Goal: Browse casually: Explore the website without a specific task or goal

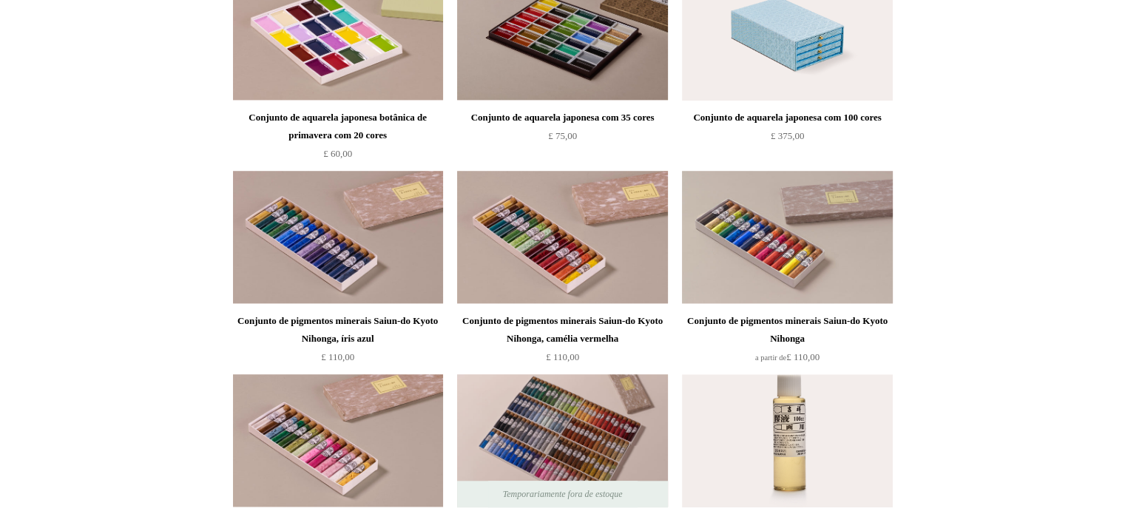
scroll to position [1257, 0]
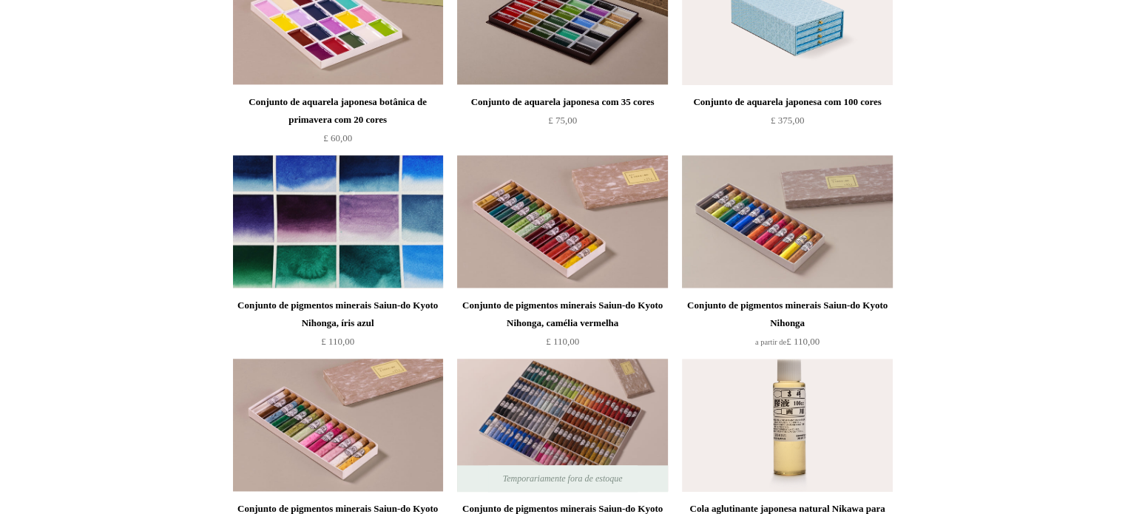
click at [404, 215] on img at bounding box center [338, 221] width 210 height 133
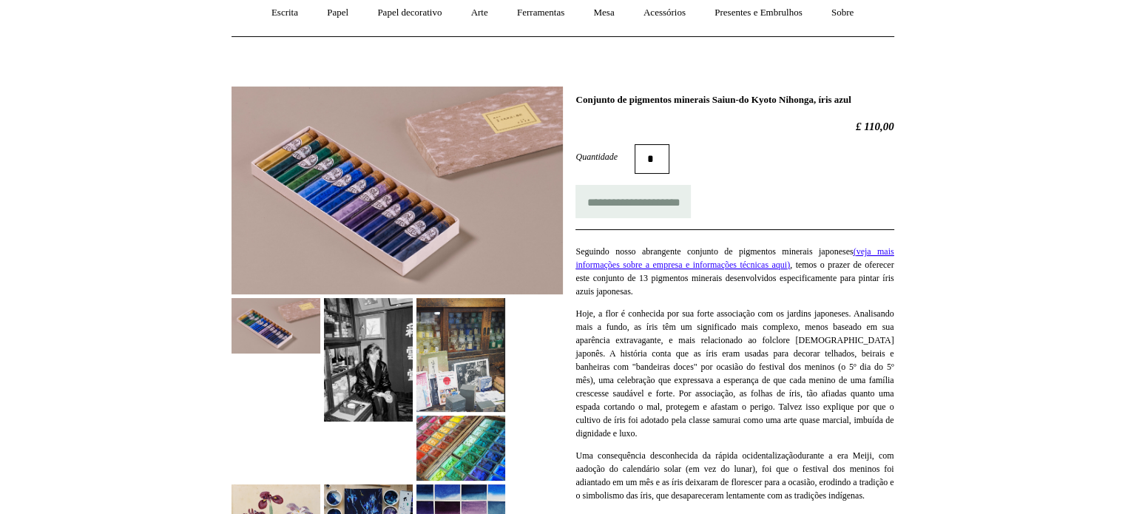
scroll to position [148, 0]
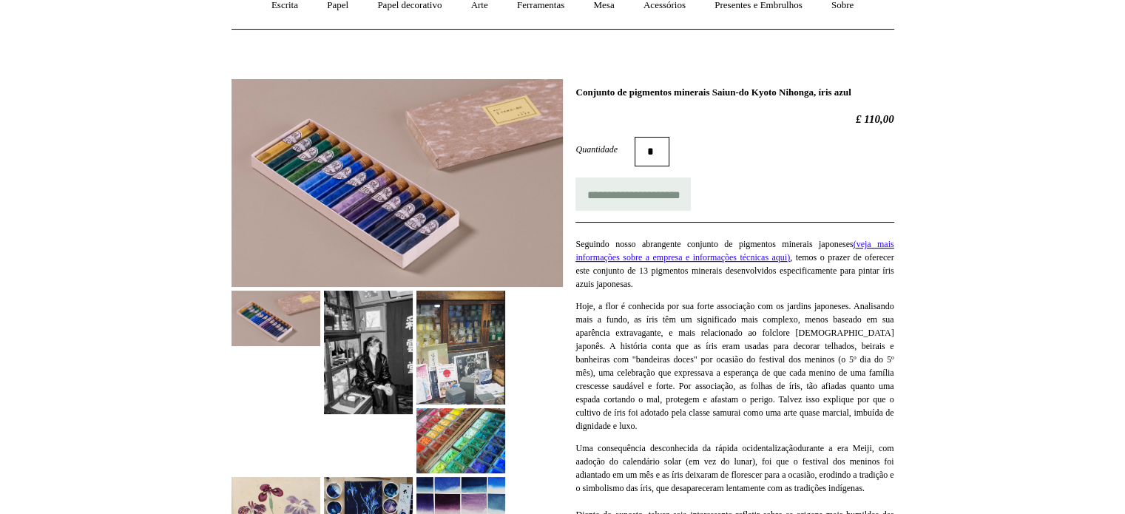
click at [486, 372] on img at bounding box center [460, 348] width 89 height 114
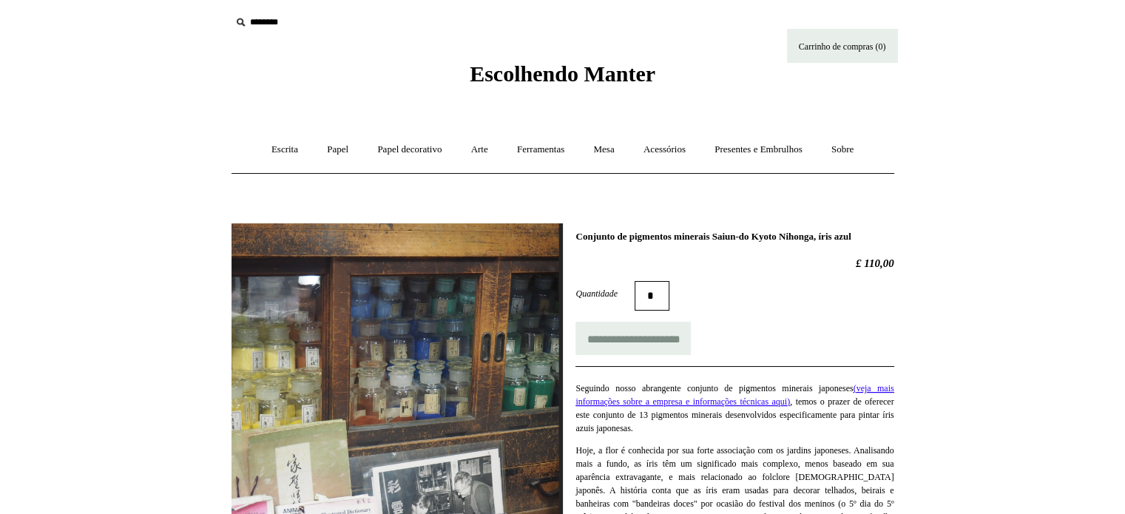
scroll to position [0, 0]
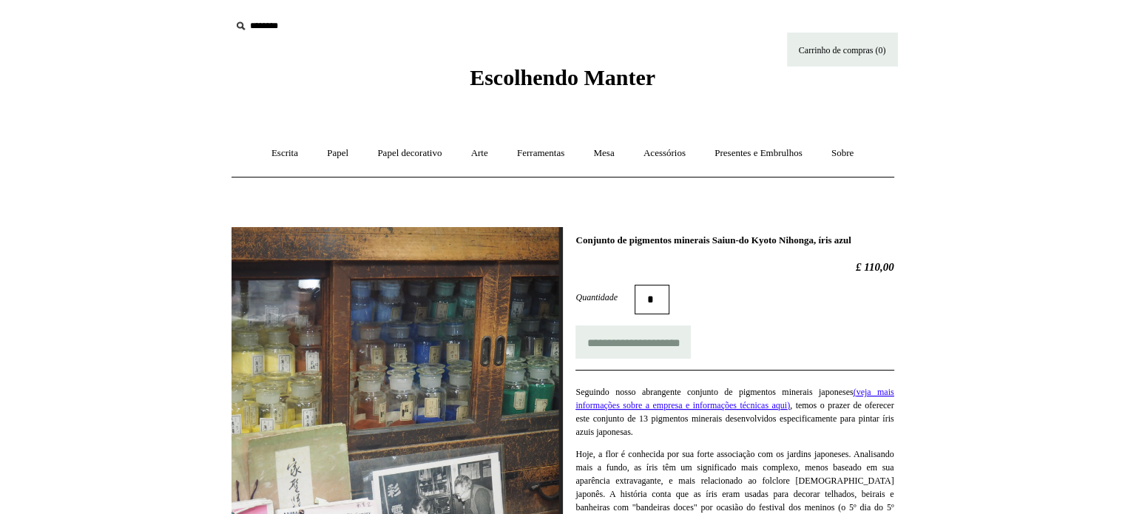
drag, startPoint x: 861, startPoint y: 279, endPoint x: 921, endPoint y: 279, distance: 59.9
copy font "£ 110,00"
click at [581, 76] on font "Escolhendo Manter" at bounding box center [563, 77] width 186 height 24
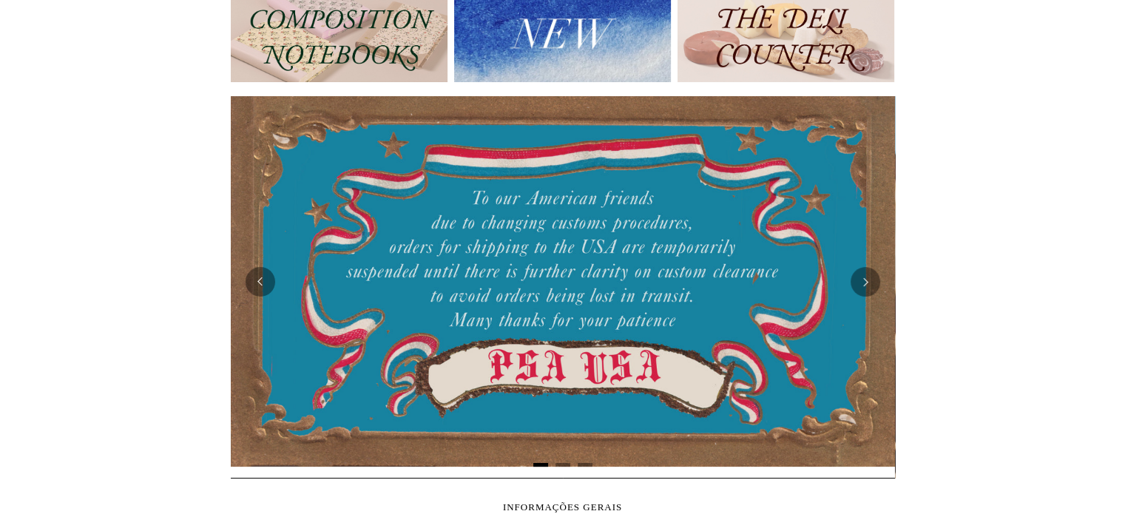
scroll to position [92, 0]
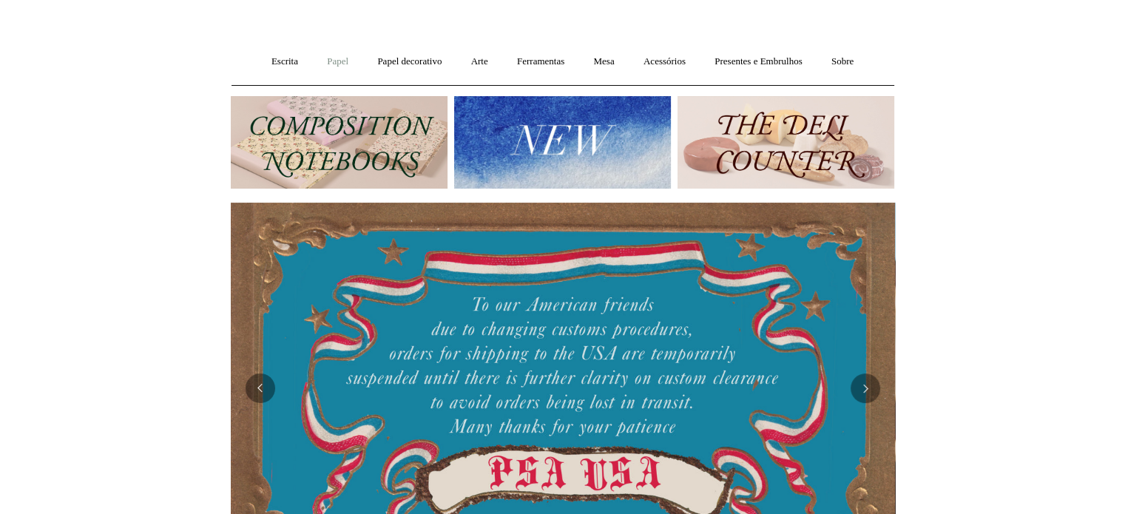
click at [339, 67] on link "Papel +" at bounding box center [337, 61] width 48 height 39
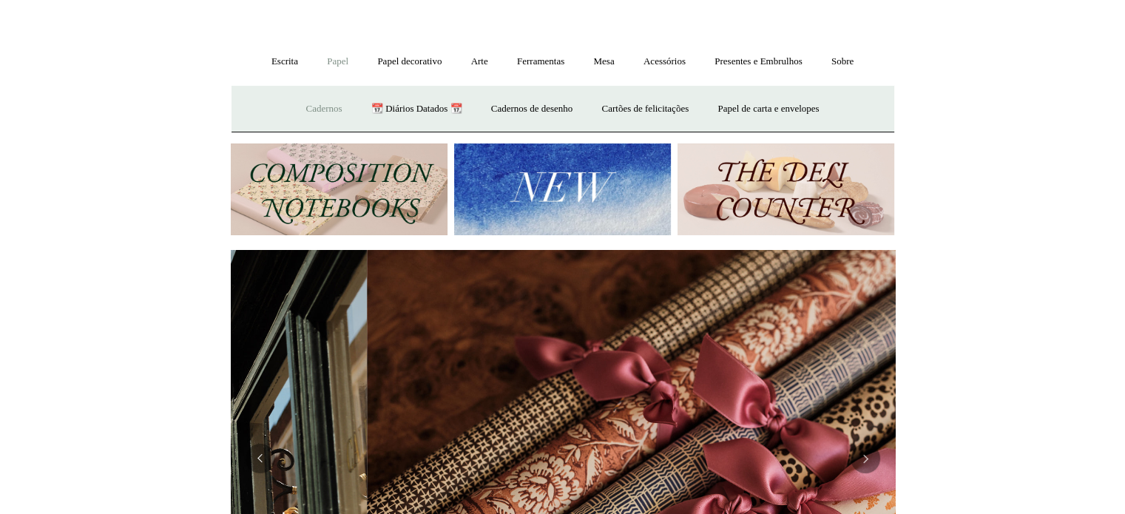
scroll to position [0, 1328]
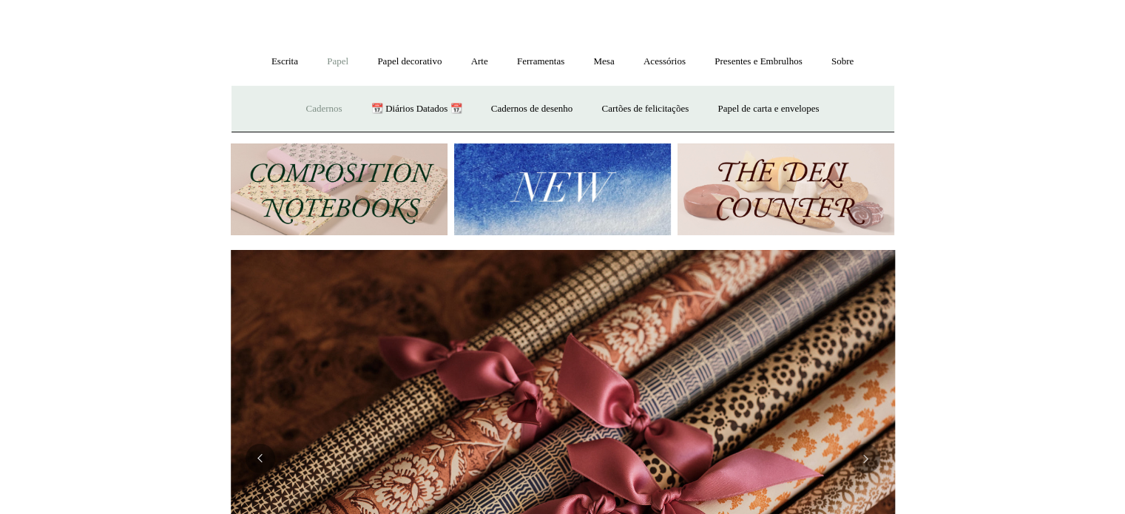
click at [316, 112] on font "Cadernos" at bounding box center [323, 108] width 36 height 11
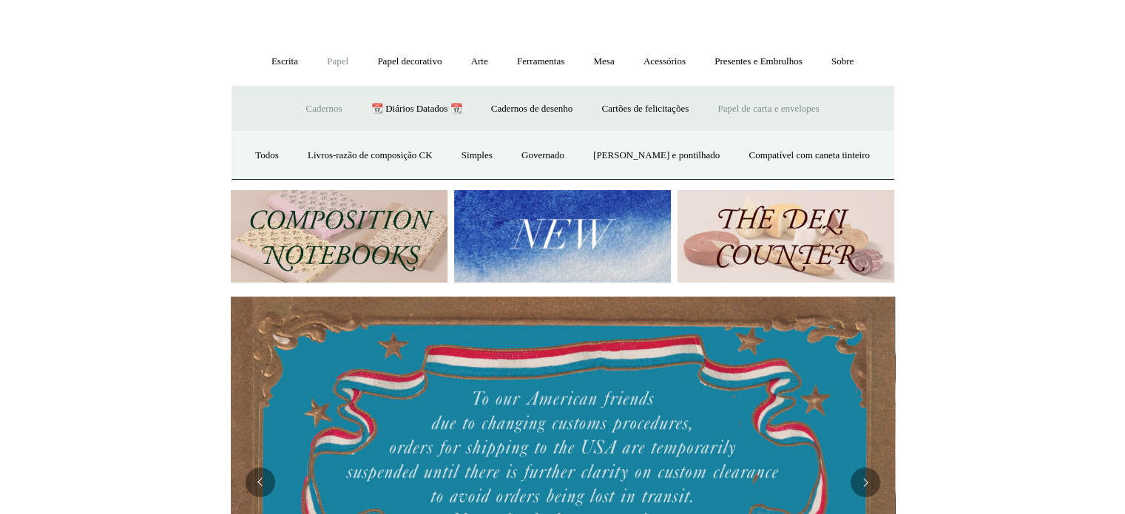
scroll to position [0, 0]
click at [799, 97] on link "Papel de carta e envelopes +" at bounding box center [768, 108] width 128 height 39
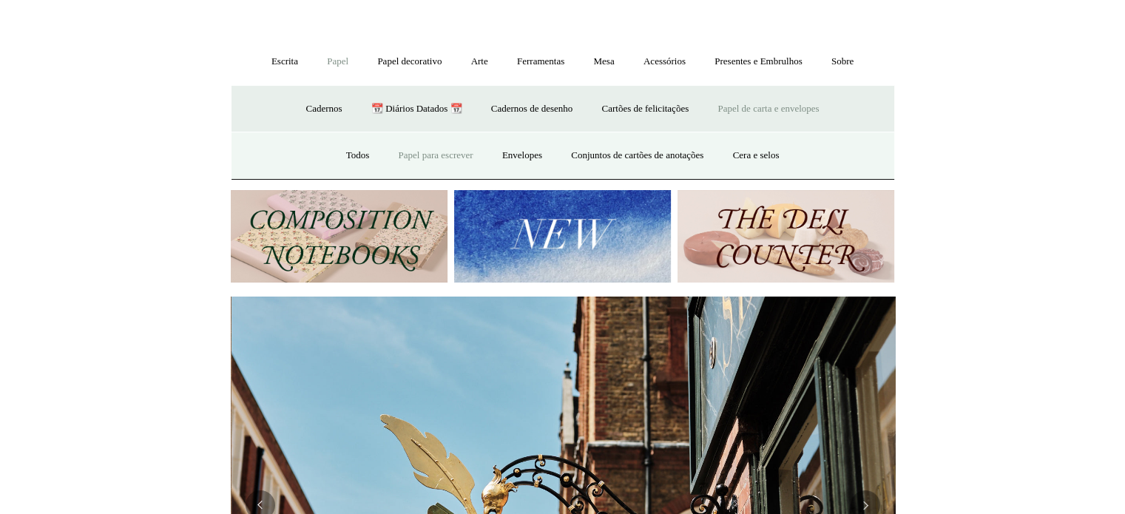
scroll to position [0, 664]
click at [432, 156] on font "Papel para escrever" at bounding box center [436, 154] width 75 height 11
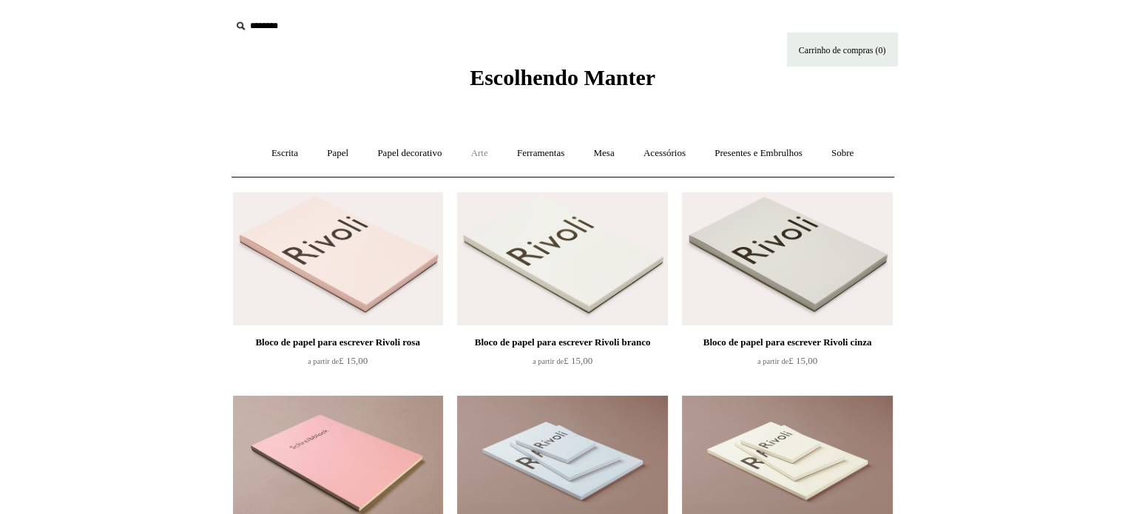
click at [491, 156] on link "Arte +" at bounding box center [480, 153] width 44 height 39
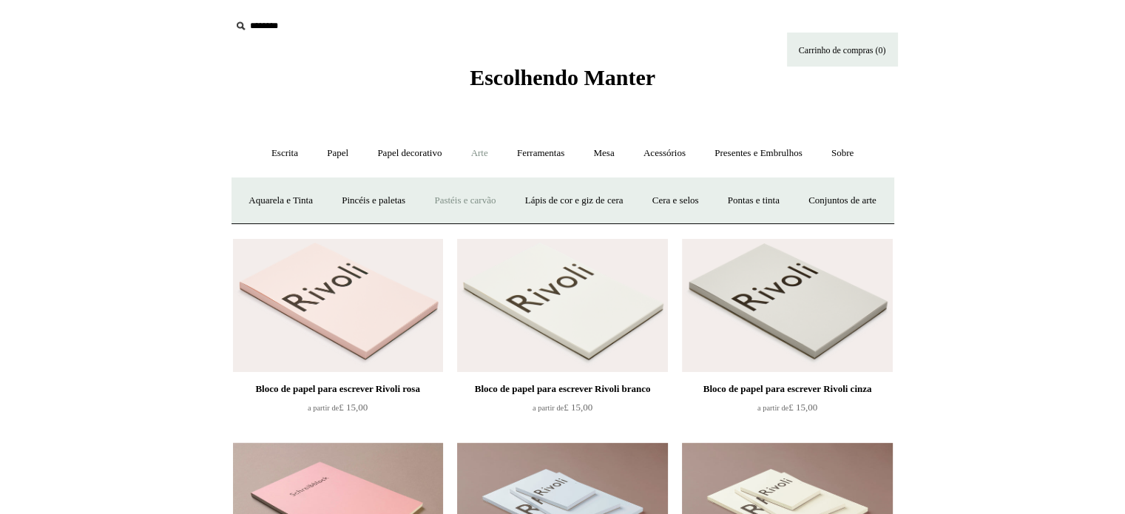
click at [495, 196] on font "Pastéis e carvão" at bounding box center [464, 199] width 61 height 11
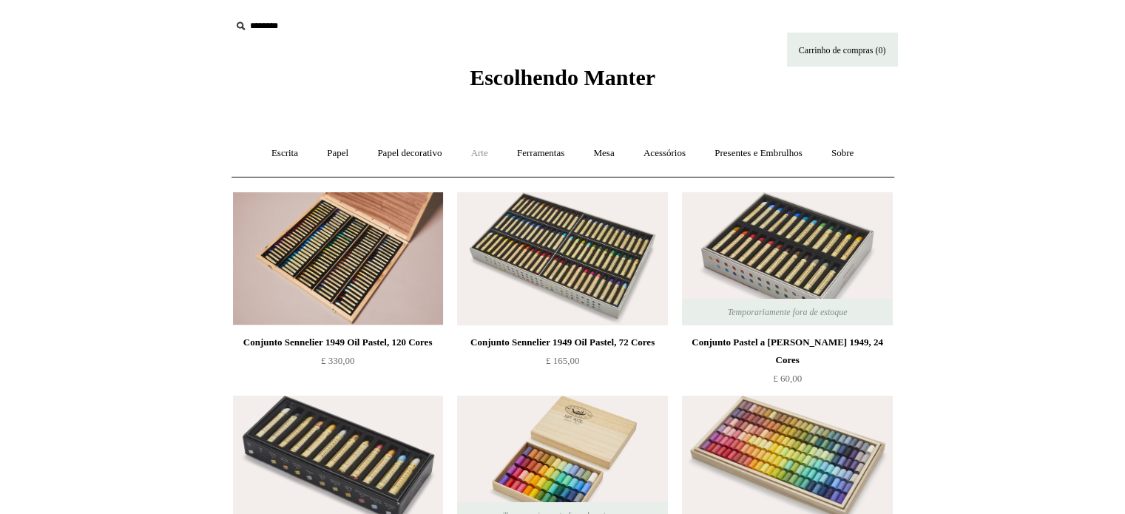
click at [471, 155] on font "Arte" at bounding box center [479, 152] width 17 height 11
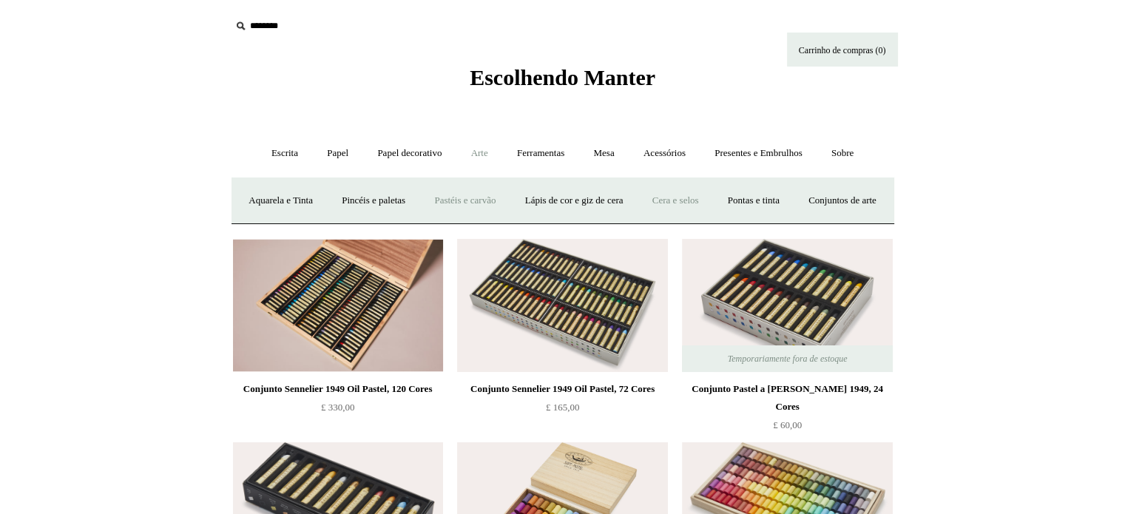
click at [699, 203] on font "Cera e selos" at bounding box center [675, 199] width 47 height 11
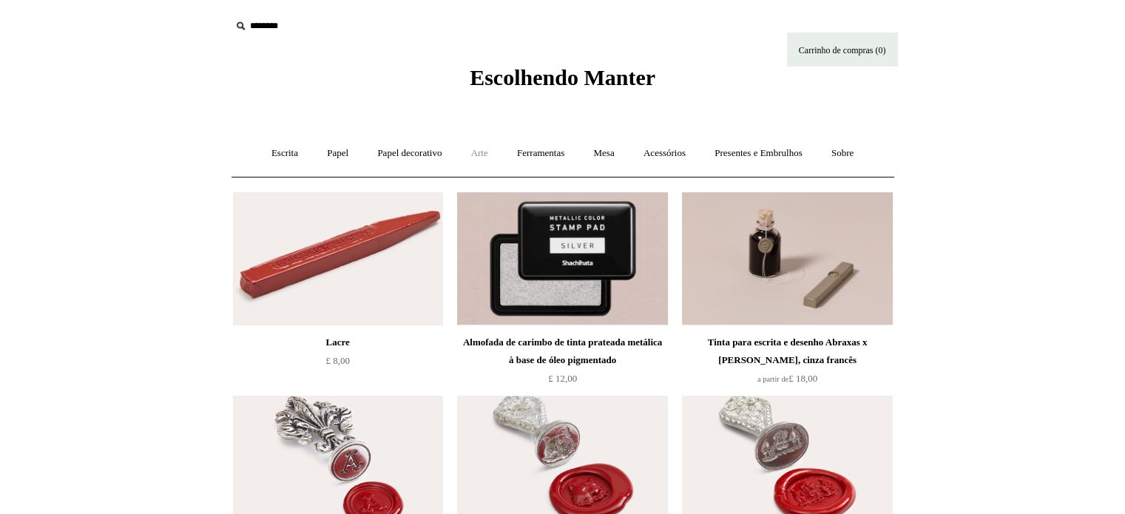
click at [480, 144] on link "Arte +" at bounding box center [480, 153] width 44 height 39
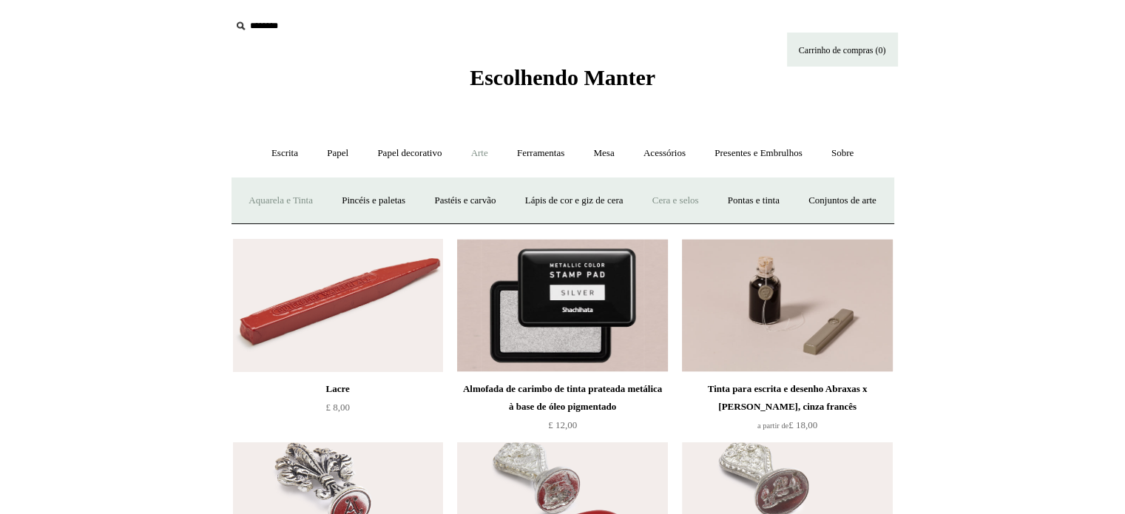
click at [313, 197] on font "Aquarela e Tinta" at bounding box center [280, 199] width 64 height 11
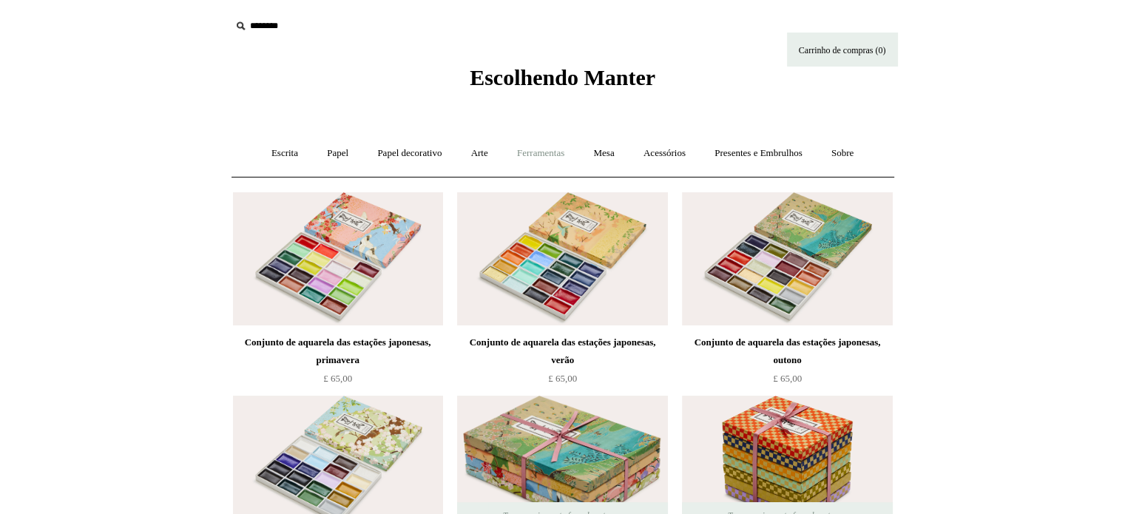
click at [545, 155] on font "Ferramentas" at bounding box center [540, 152] width 47 height 11
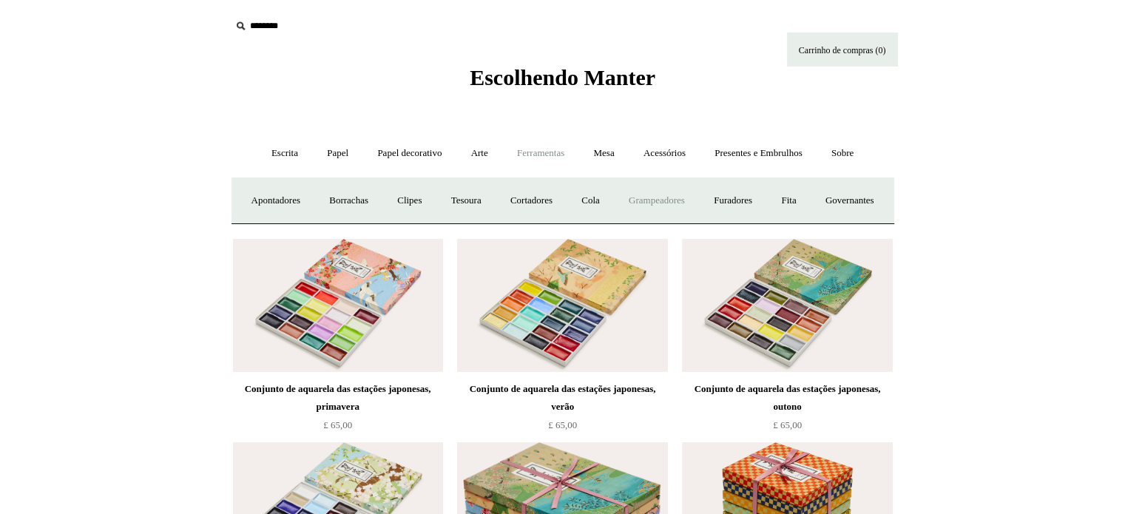
click at [685, 203] on font "Grampeadores" at bounding box center [656, 199] width 56 height 11
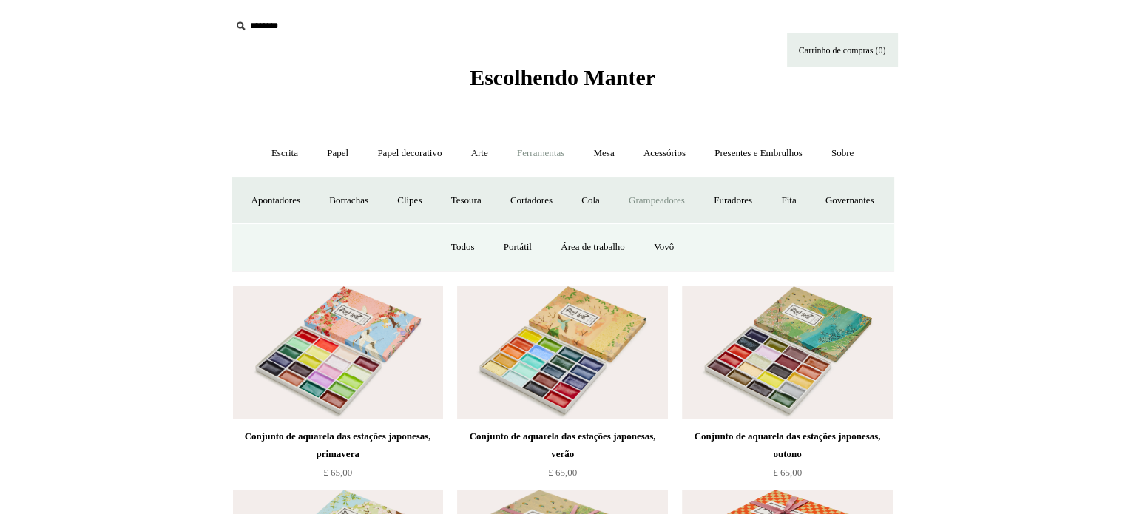
click at [685, 203] on font "Grampeadores" at bounding box center [656, 199] width 56 height 11
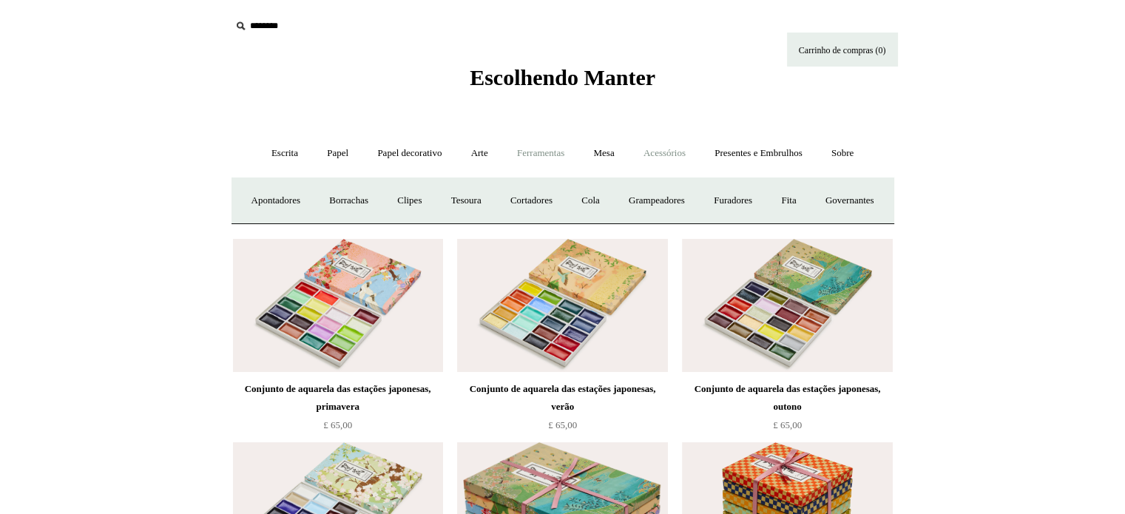
click at [654, 147] on font "Acessórios" at bounding box center [664, 152] width 42 height 11
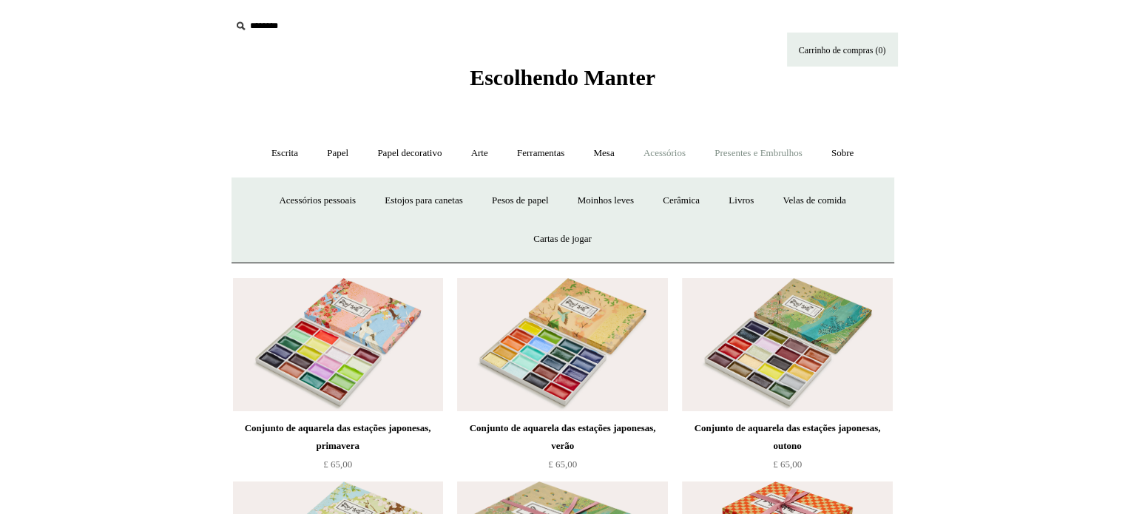
click at [768, 147] on font "Presentes e Embrulhos" at bounding box center [757, 152] width 87 height 11
click at [430, 147] on font "Papel decorativo" at bounding box center [409, 152] width 64 height 11
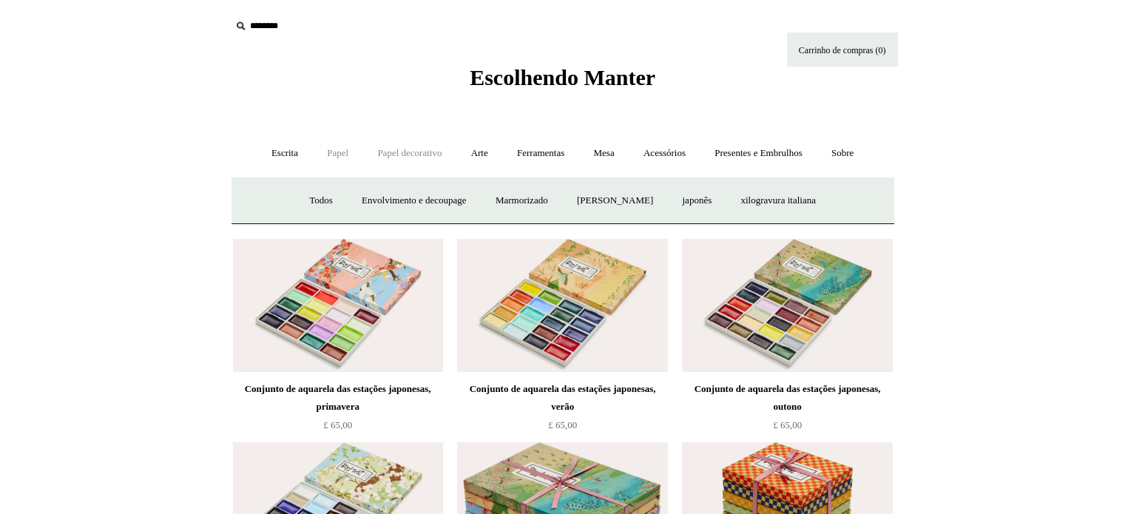
click at [327, 150] on font "Papel" at bounding box center [337, 152] width 21 height 11
click at [534, 200] on font "Cadernos de desenho" at bounding box center [531, 199] width 81 height 11
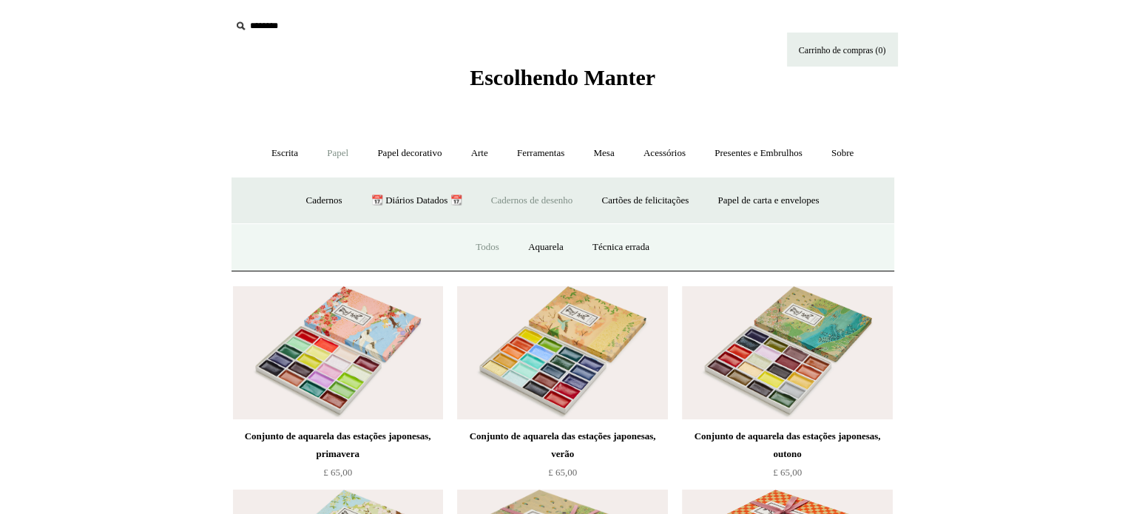
click at [492, 241] on font "Todos" at bounding box center [487, 246] width 24 height 11
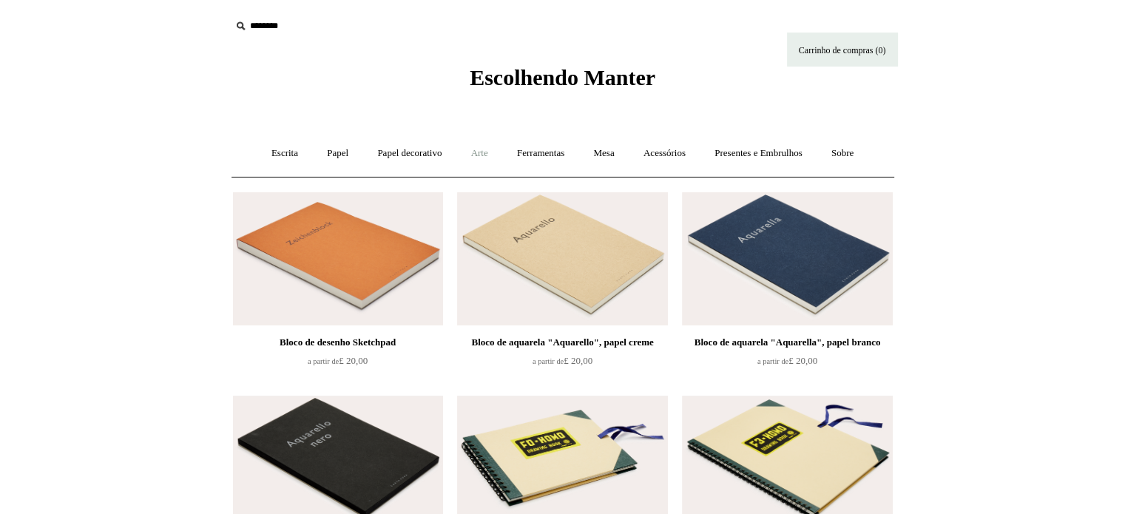
click at [471, 150] on font "Arte" at bounding box center [479, 152] width 17 height 11
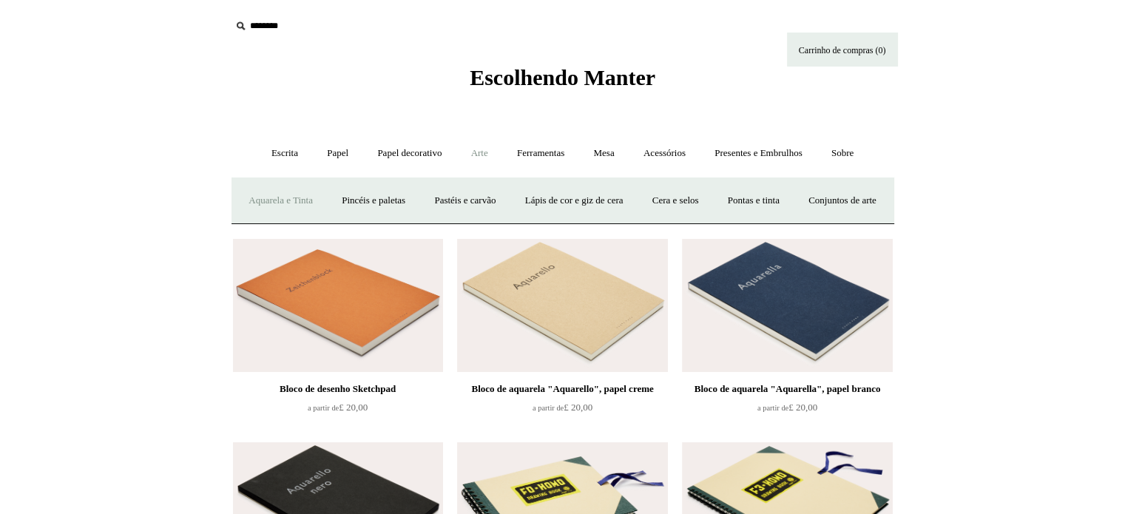
click at [313, 203] on font "Aquarela e Tinta" at bounding box center [280, 199] width 64 height 11
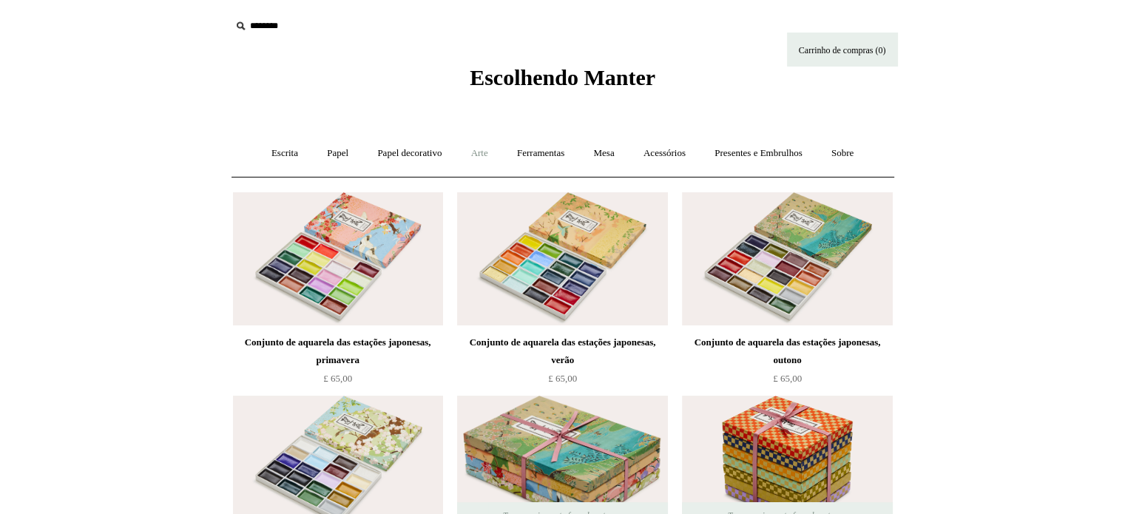
click at [479, 155] on font "Arte" at bounding box center [479, 152] width 17 height 11
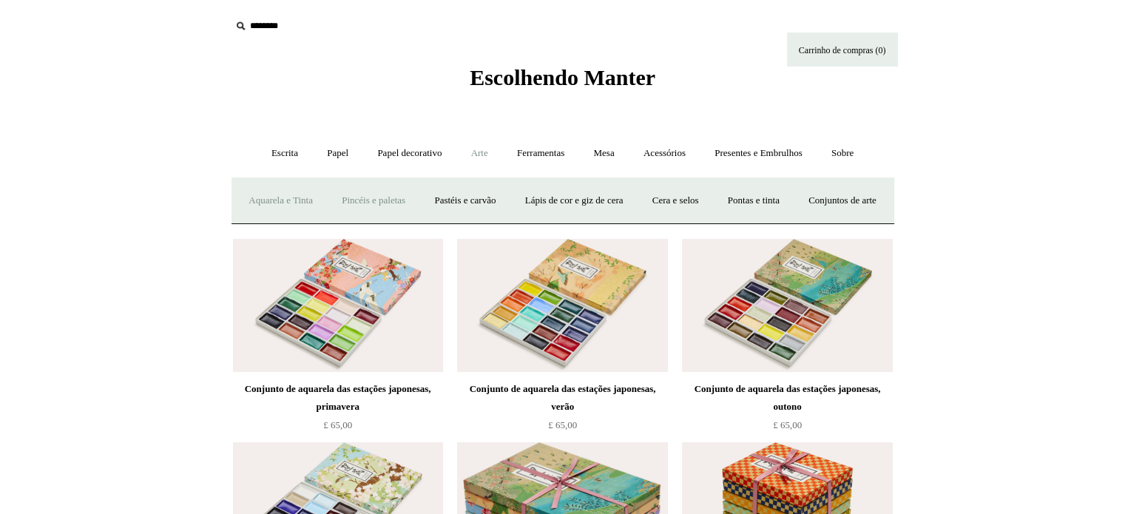
click at [405, 201] on font "Pincéis e paletas" at bounding box center [374, 199] width 64 height 11
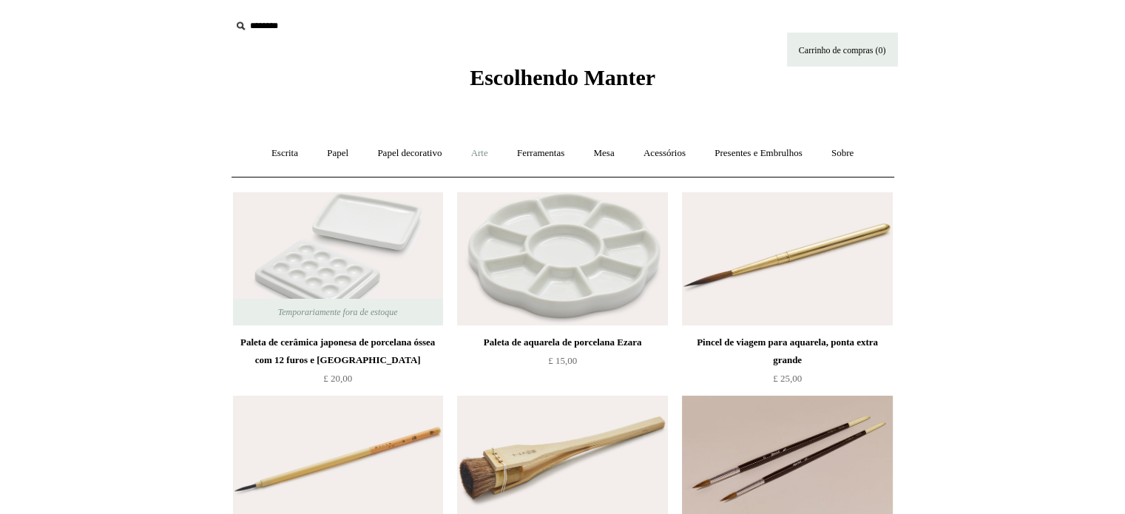
click at [473, 151] on font "Arte" at bounding box center [479, 152] width 17 height 11
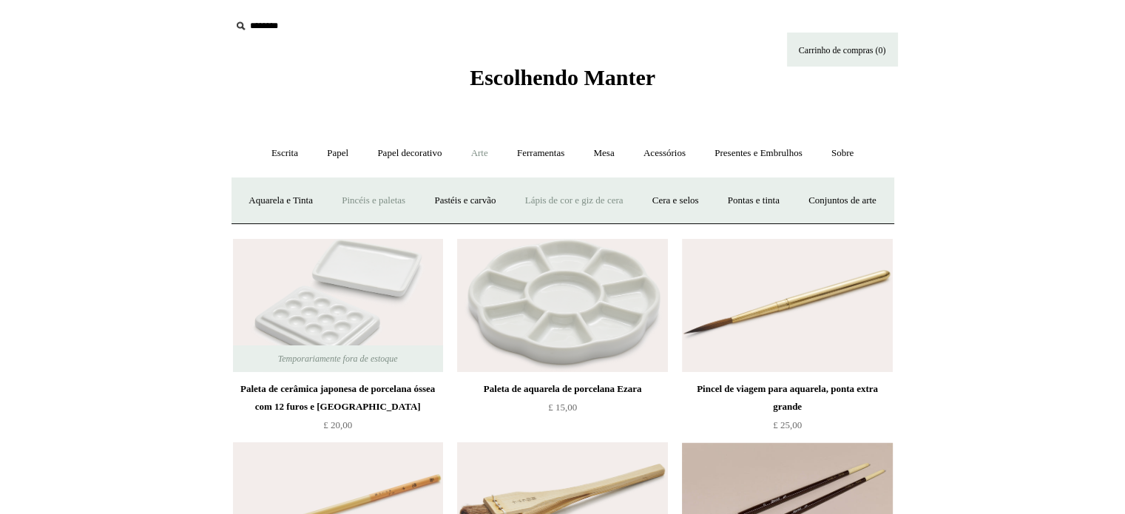
click at [623, 200] on font "Lápis de cor e giz de cera" at bounding box center [574, 199] width 98 height 11
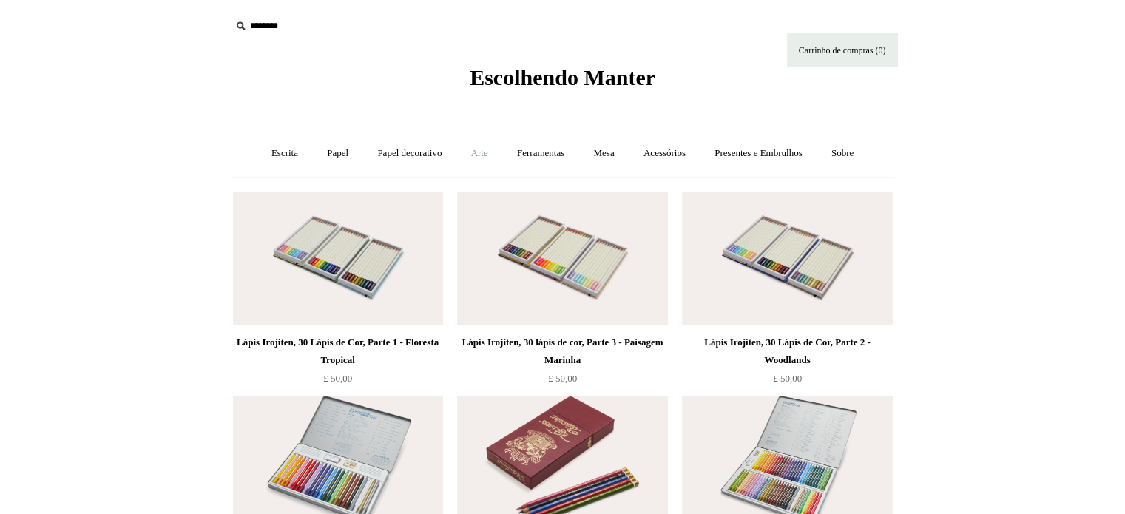
click at [472, 149] on font "Arte" at bounding box center [479, 152] width 17 height 11
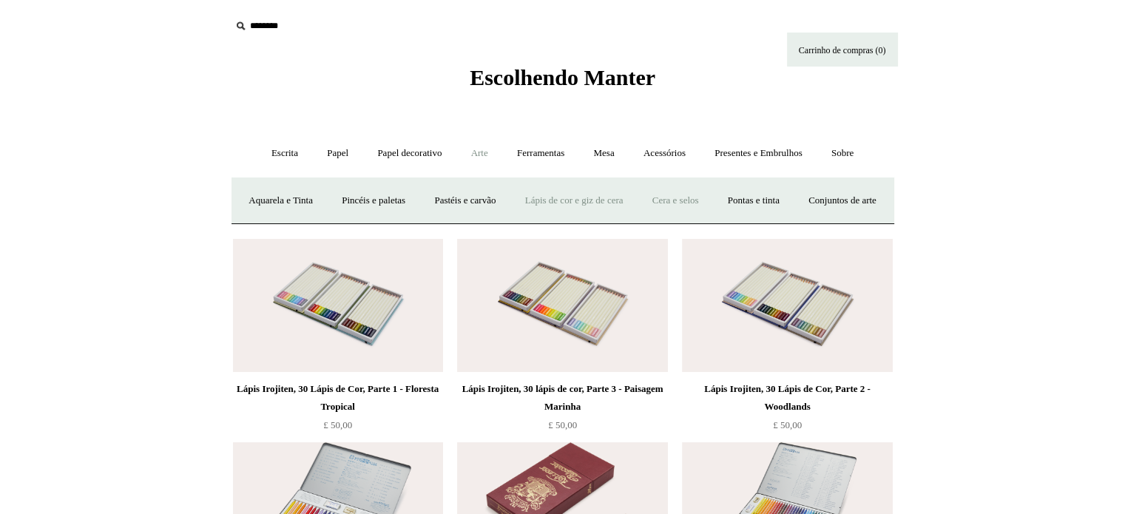
click at [699, 203] on font "Cera e selos" at bounding box center [675, 199] width 47 height 11
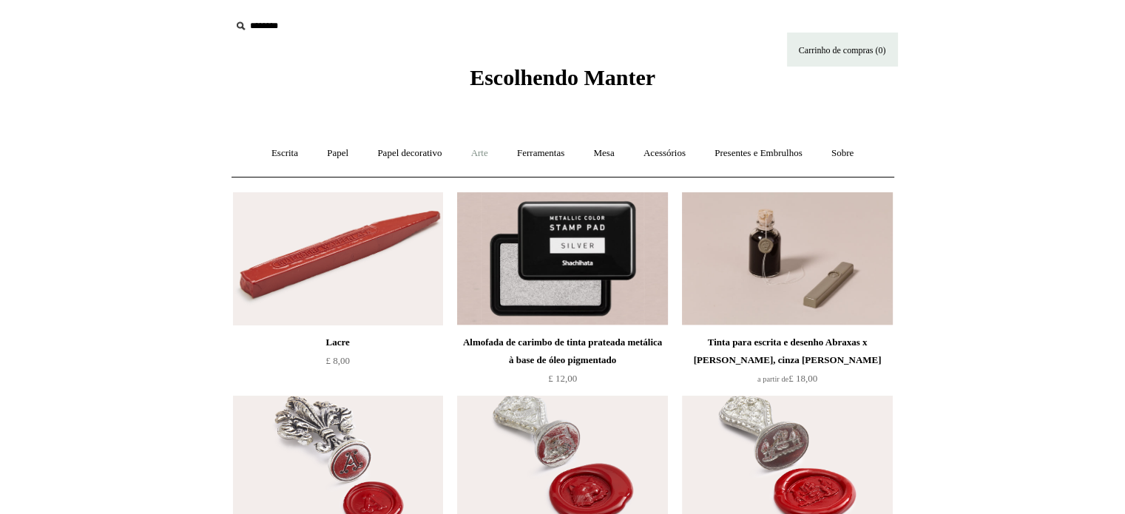
click at [476, 151] on font "Arte" at bounding box center [479, 152] width 17 height 11
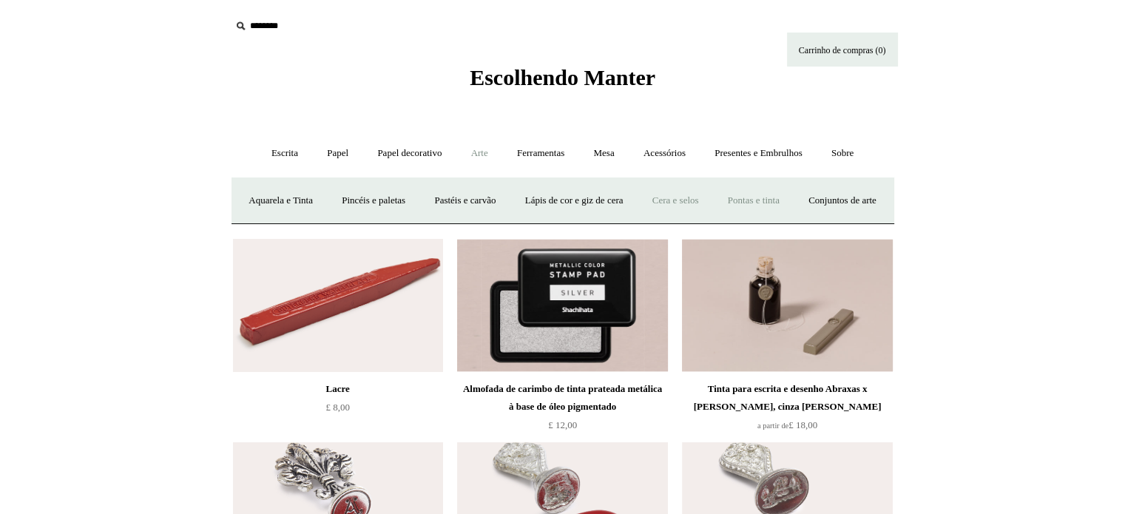
click at [793, 189] on link "Pontas e tinta" at bounding box center [753, 200] width 78 height 39
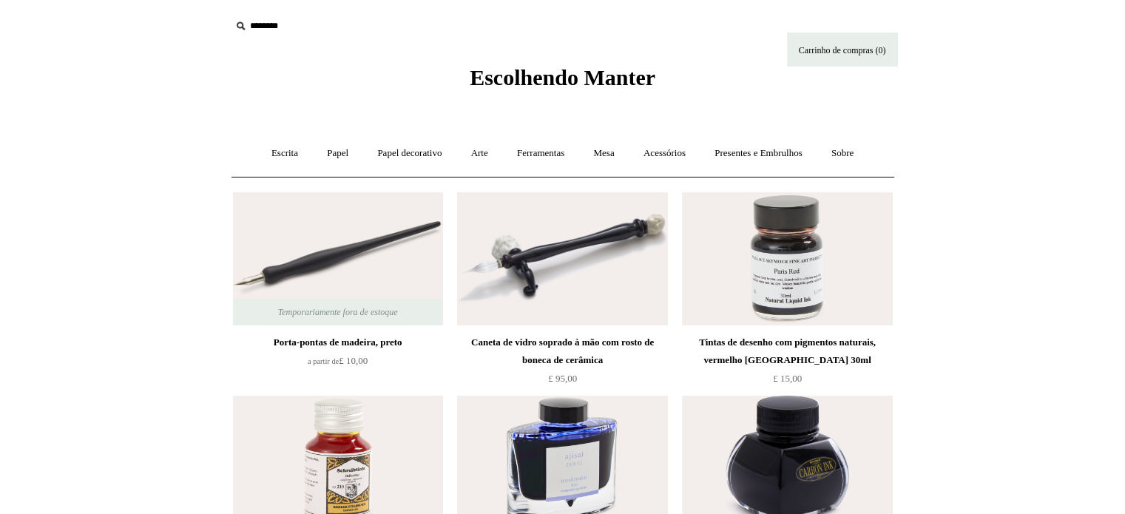
click at [334, 342] on font "Porta-pontas de madeira, preto" at bounding box center [338, 341] width 129 height 11
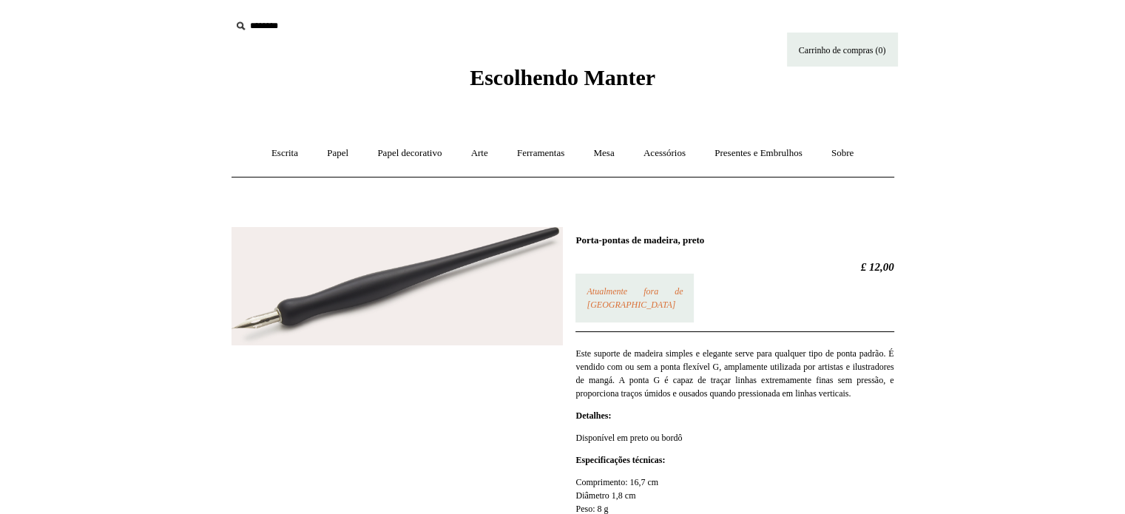
drag, startPoint x: 574, startPoint y: 240, endPoint x: 698, endPoint y: 242, distance: 123.5
click at [698, 242] on font "Porta-pontas de madeira, preto" at bounding box center [639, 239] width 129 height 11
copy font "Porta-pontas de madeira"
